Goal: Information Seeking & Learning: Check status

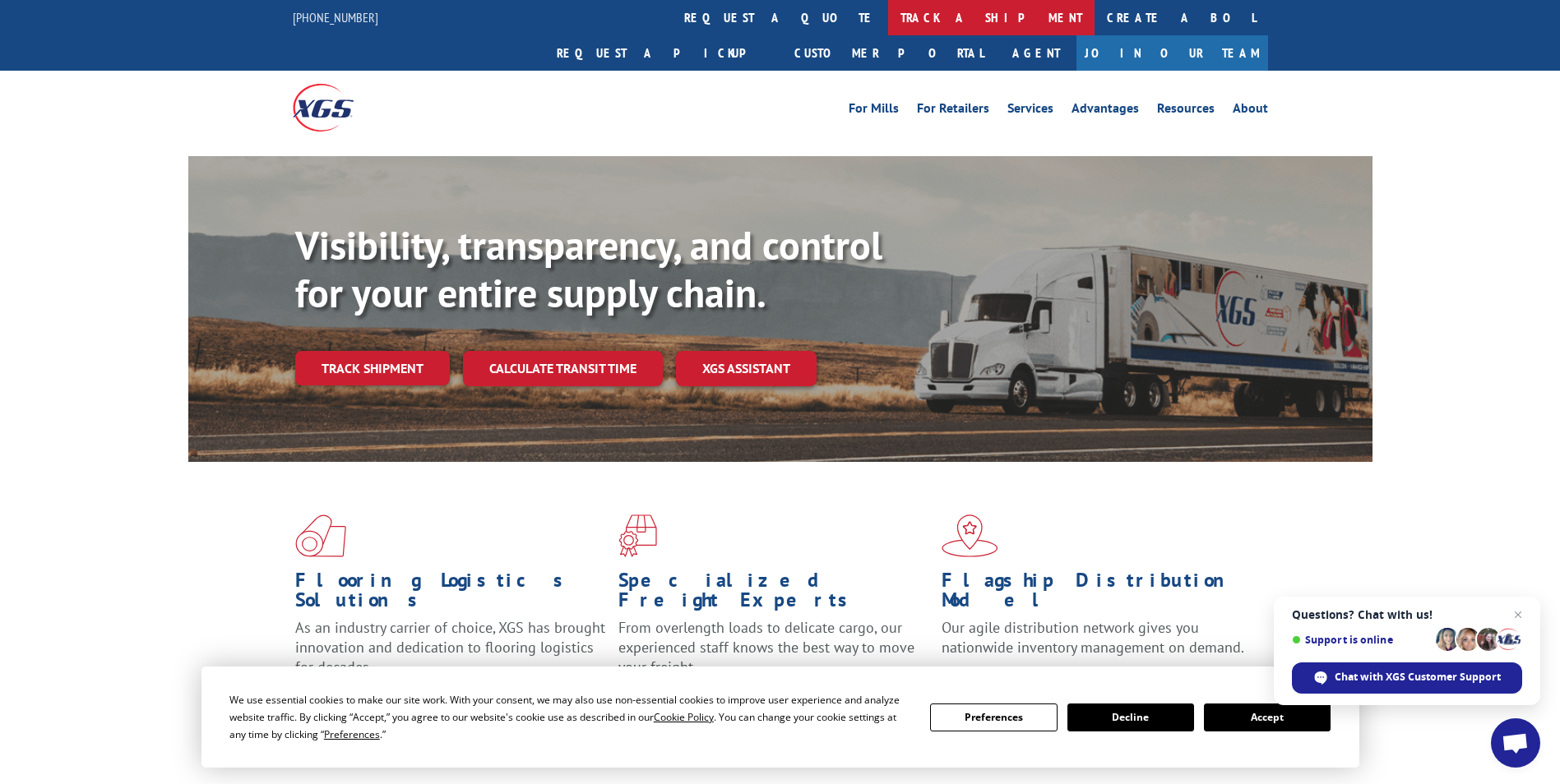
click at [888, 18] on link "track a shipment" at bounding box center [990, 17] width 206 height 36
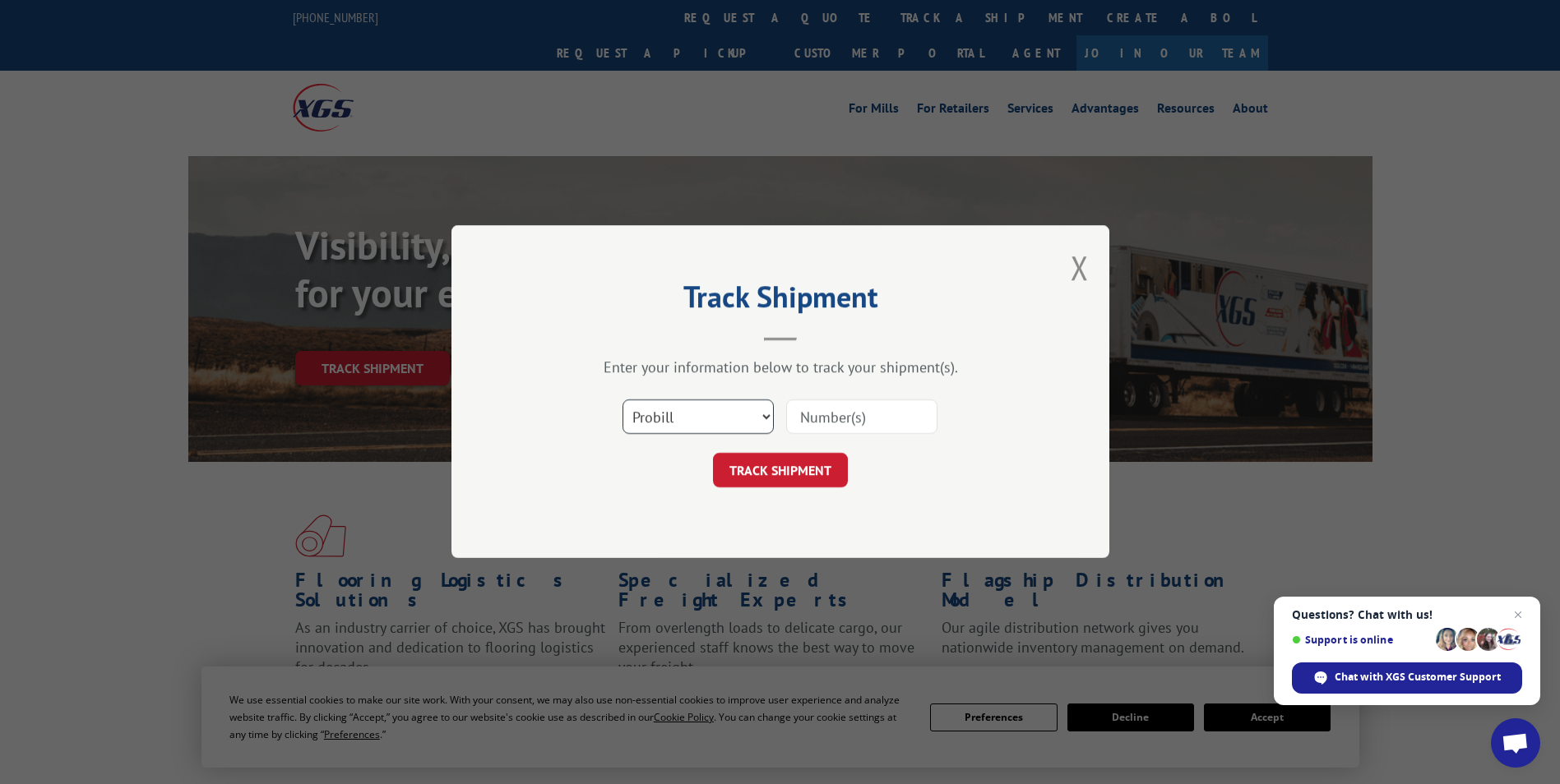
click at [671, 405] on select "Select category... Probill BOL PO" at bounding box center [698, 418] width 151 height 35
select select "bol"
click at [623, 401] on select "Select category... Probill BOL PO" at bounding box center [698, 418] width 151 height 35
click at [810, 418] on input at bounding box center [861, 418] width 151 height 35
paste input "7047513"
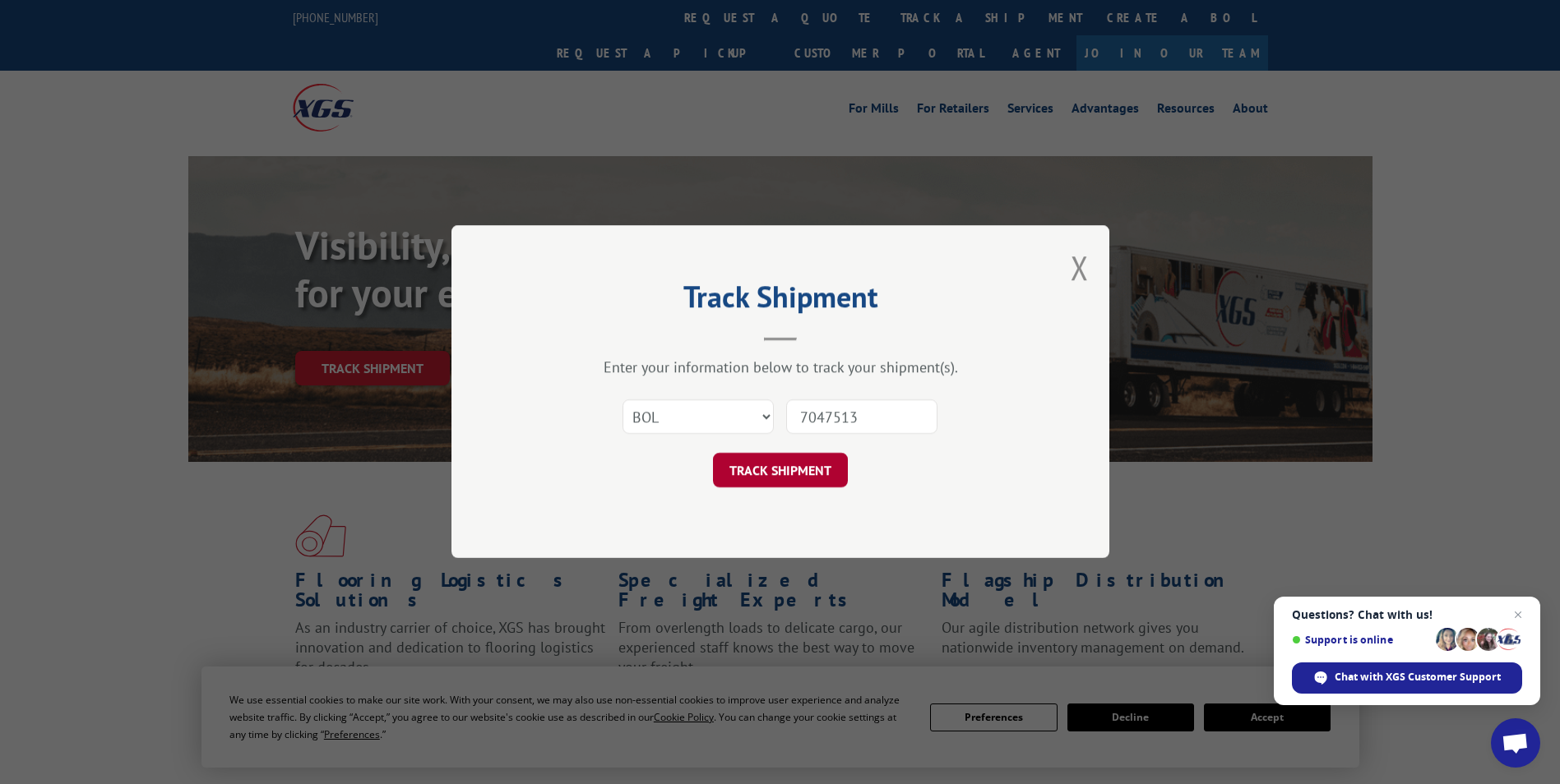
type input "7047513"
click at [775, 481] on button "TRACK SHIPMENT" at bounding box center [780, 471] width 135 height 35
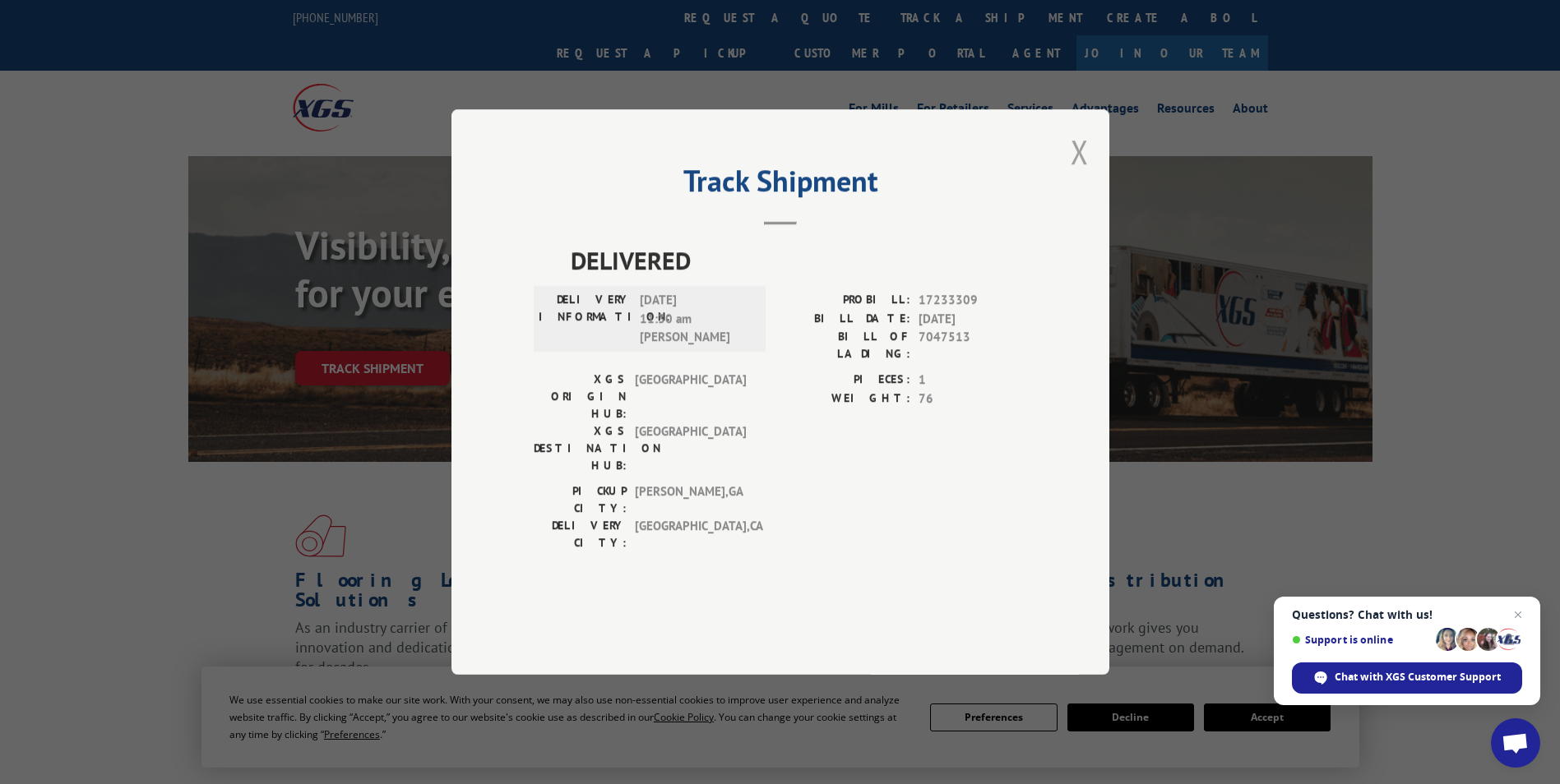
drag, startPoint x: 1083, startPoint y: 205, endPoint x: 979, endPoint y: 194, distance: 104.6
click at [1081, 173] on button "Close modal" at bounding box center [1079, 152] width 18 height 44
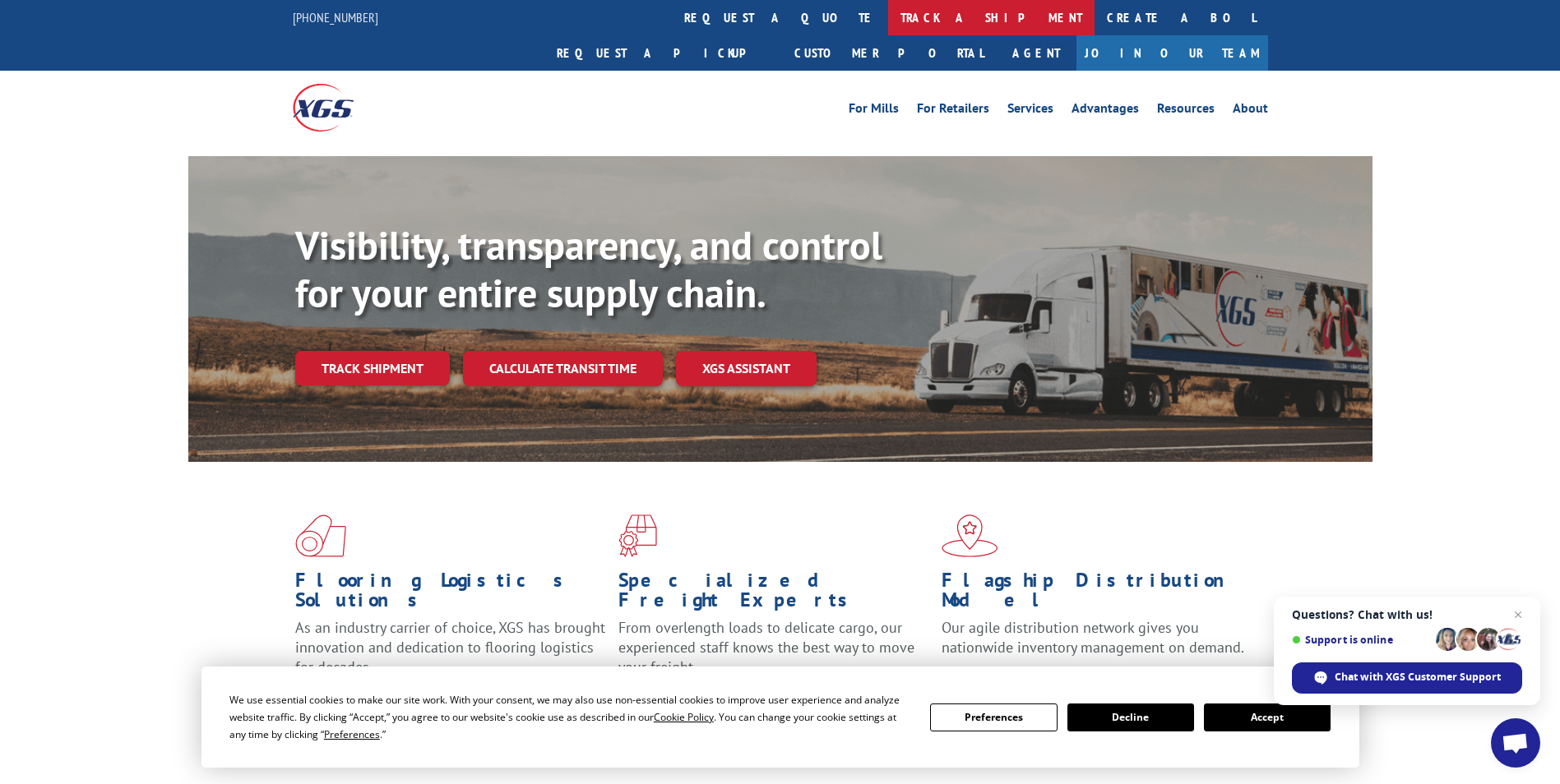
click at [888, 12] on link "track a shipment" at bounding box center [990, 17] width 206 height 36
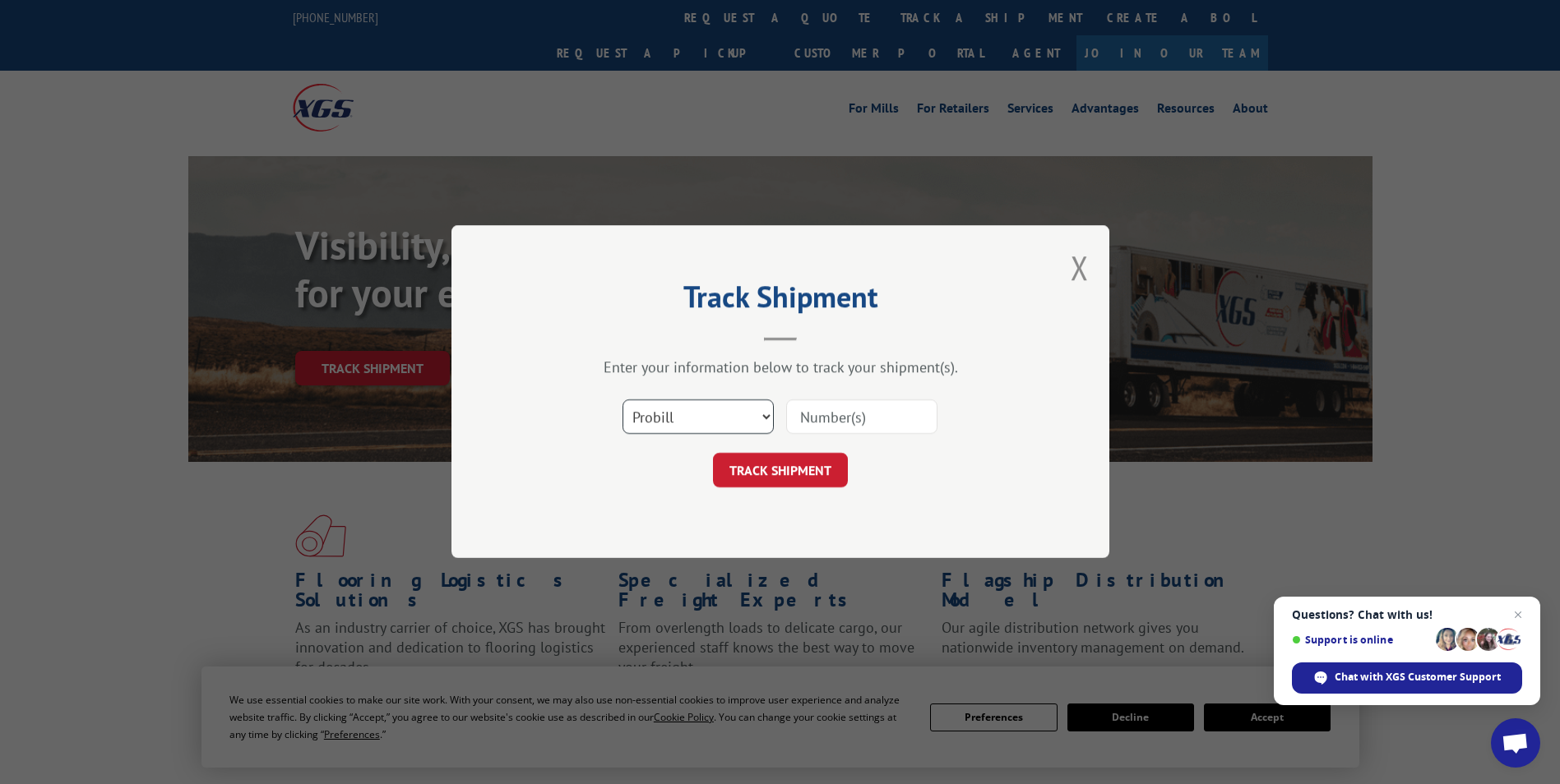
drag, startPoint x: 706, startPoint y: 412, endPoint x: 697, endPoint y: 416, distance: 9.8
click at [706, 412] on select "Select category... Probill BOL PO" at bounding box center [698, 418] width 151 height 35
select select "bol"
click at [623, 401] on select "Select category... Probill BOL PO" at bounding box center [698, 418] width 151 height 35
click at [849, 417] on input at bounding box center [861, 418] width 151 height 35
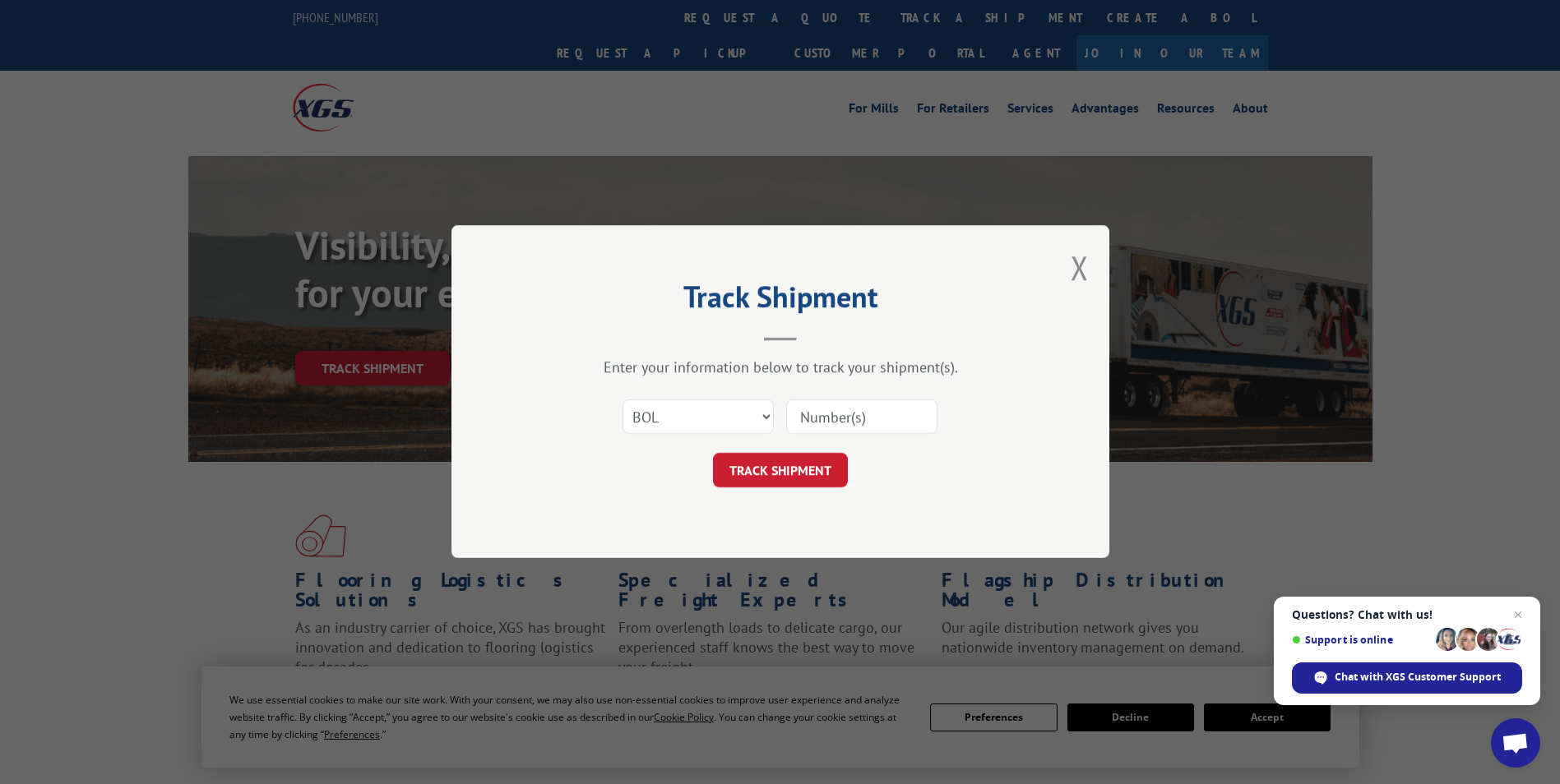
paste input "471269"
type input "471269"
click at [778, 468] on button "TRACK SHIPMENT" at bounding box center [780, 471] width 135 height 35
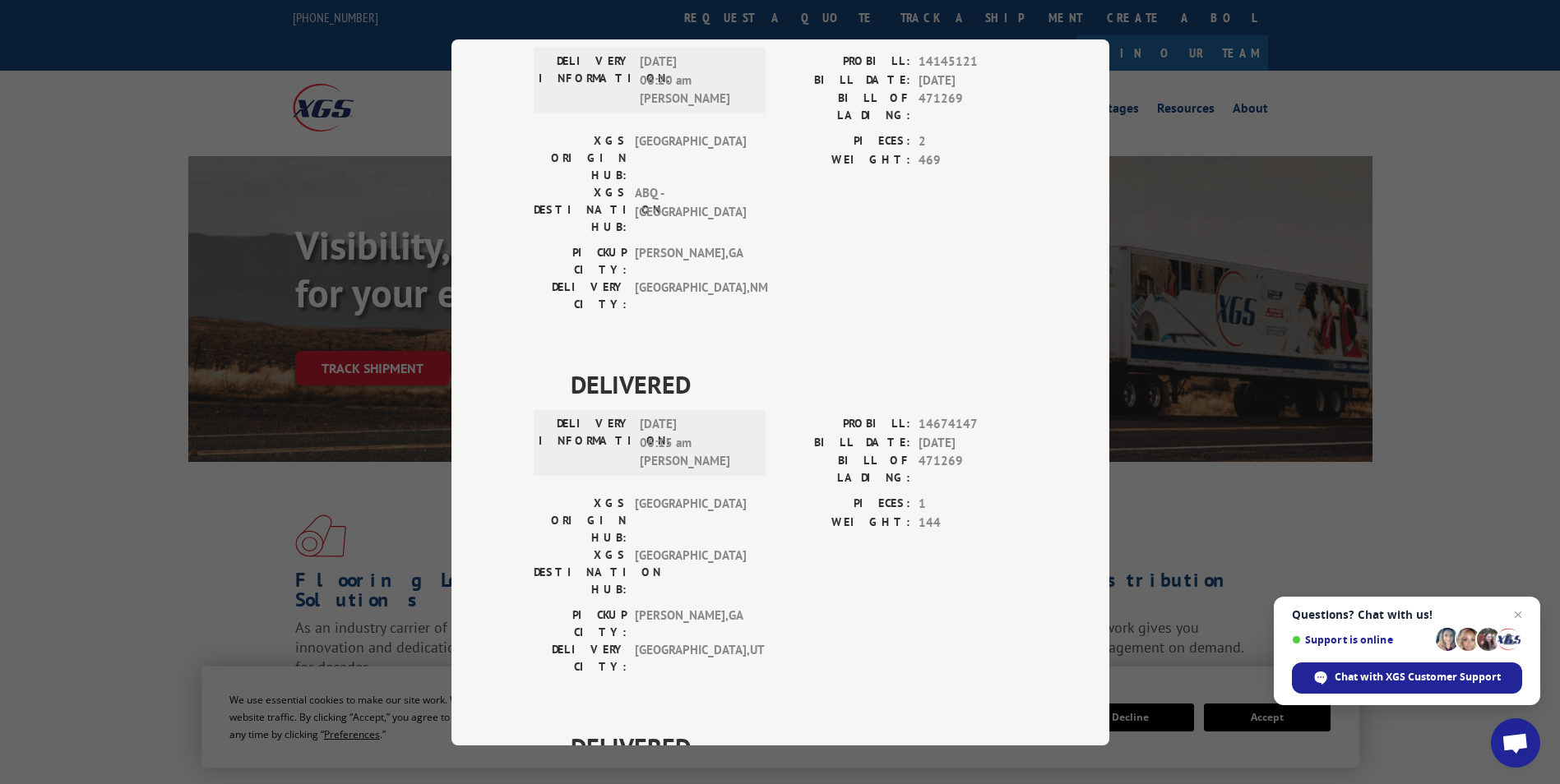
scroll to position [1376, 0]
